Goal: Information Seeking & Learning: Learn about a topic

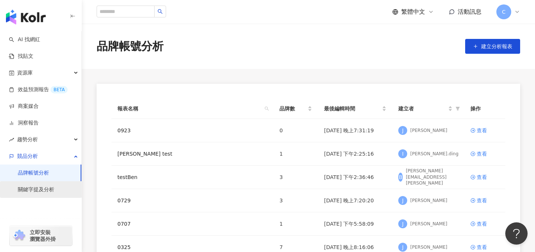
click at [42, 193] on link "關鍵字提及分析" at bounding box center [36, 189] width 36 height 7
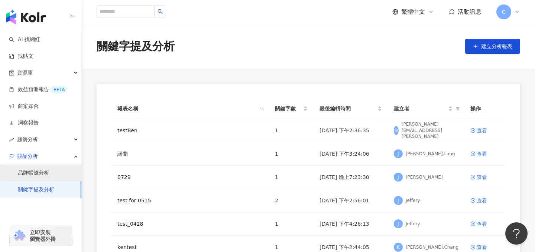
click at [42, 177] on link "品牌帳號分析" at bounding box center [33, 173] width 31 height 7
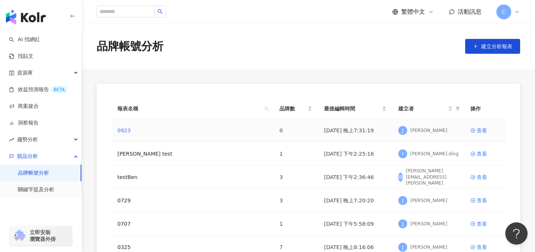
click at [121, 130] on link "0923" at bounding box center [123, 131] width 13 height 8
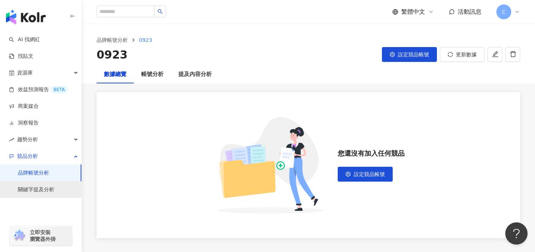
click at [48, 186] on link "關鍵字提及分析" at bounding box center [36, 189] width 36 height 7
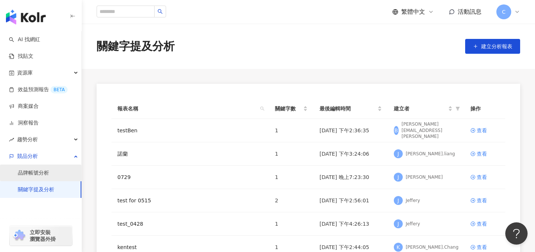
click at [45, 176] on link "品牌帳號分析" at bounding box center [33, 173] width 31 height 7
